Goal: Transaction & Acquisition: Purchase product/service

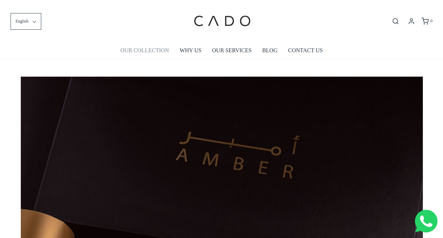
click at [152, 49] on link "OUR COLLECTION" at bounding box center [144, 50] width 49 height 16
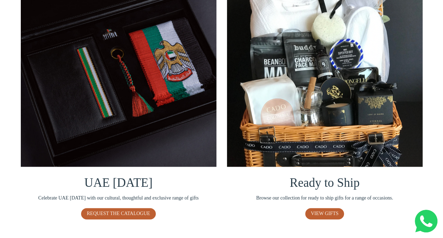
scroll to position [585, 0]
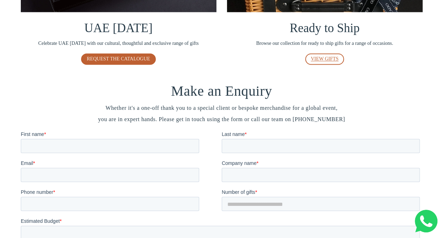
click at [318, 63] on link "VIEW GIFTS" at bounding box center [324, 58] width 39 height 11
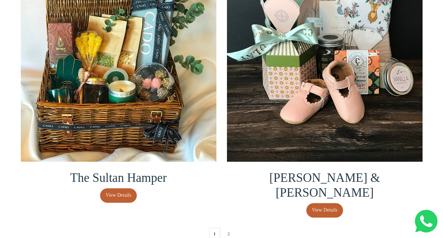
scroll to position [1512, 0]
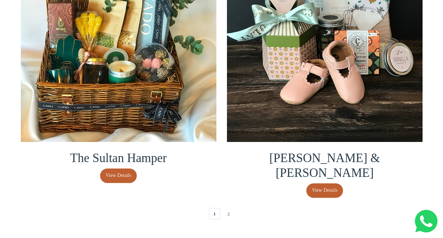
click at [235, 206] on div "1 2" at bounding box center [222, 213] width 413 height 14
click at [231, 208] on link "2" at bounding box center [228, 213] width 11 height 11
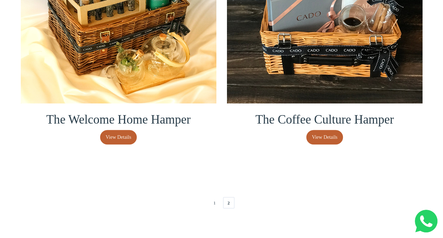
scroll to position [272, 0]
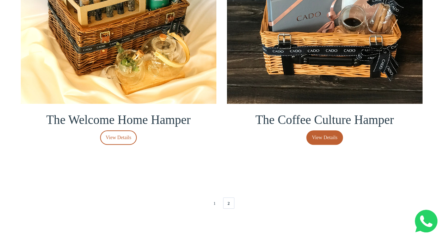
click at [118, 136] on span "View Details" at bounding box center [119, 138] width 26 height 8
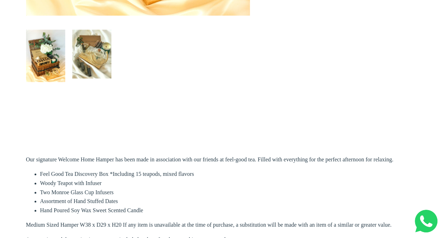
scroll to position [375, 0]
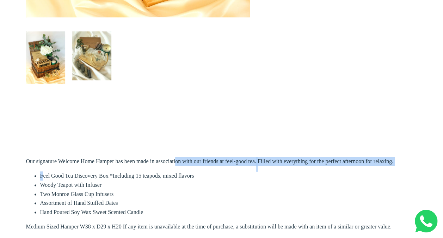
drag, startPoint x: 43, startPoint y: 178, endPoint x: 173, endPoint y: 154, distance: 132.3
click at [173, 154] on div "Our signature Welcome Home Hamper has been made in association with our friends…" at bounding box center [222, 203] width 392 height 177
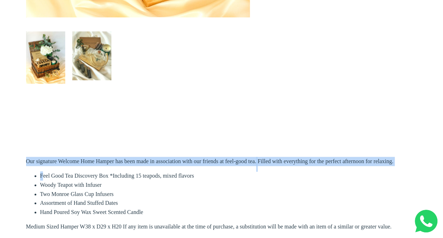
click at [101, 63] on img "\a \a Load image into Gallery viewer, The Welcome Home Hamper\a \a" at bounding box center [91, 55] width 39 height 49
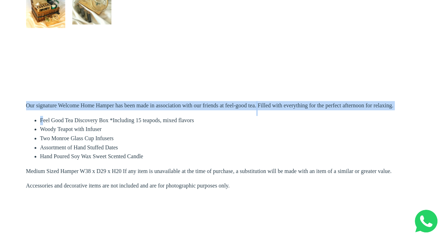
scroll to position [359, 0]
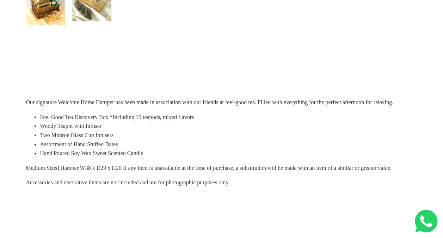
click at [47, 116] on li "Feel Good Tea Discovery Box *Including 15 teapods, mixed flavors" at bounding box center [228, 117] width 377 height 9
drag, startPoint x: 41, startPoint y: 117, endPoint x: 111, endPoint y: 116, distance: 70.5
click at [111, 116] on li "Feel Good Tea Discovery Box *Including 15 teapods, mixed flavors" at bounding box center [228, 117] width 377 height 9
copy li "Feel Good Tea Discovery Box"
